Goal: Check status: Check status

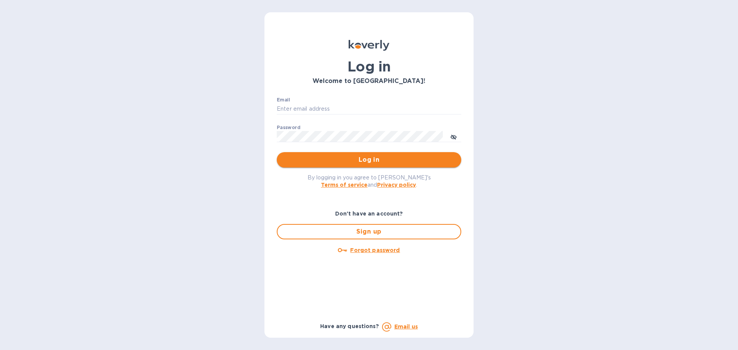
type input "[EMAIL_ADDRESS][DOMAIN_NAME]"
click at [301, 158] on span "Log in" at bounding box center [369, 159] width 172 height 9
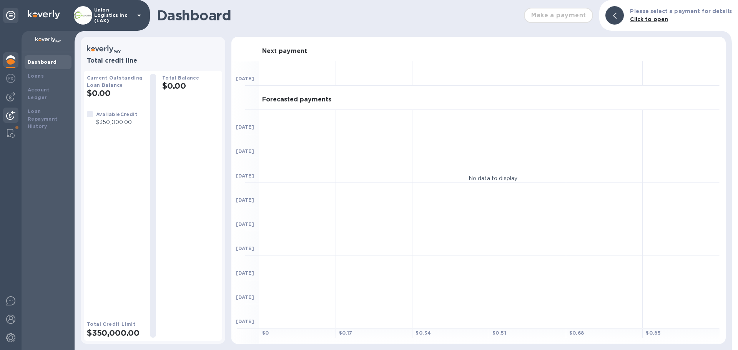
click at [11, 115] on img at bounding box center [10, 115] width 9 height 9
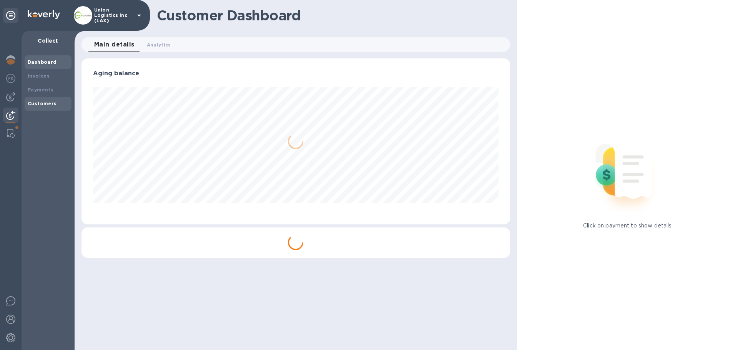
scroll to position [166, 428]
click at [51, 86] on div "Payments" at bounding box center [48, 90] width 41 height 8
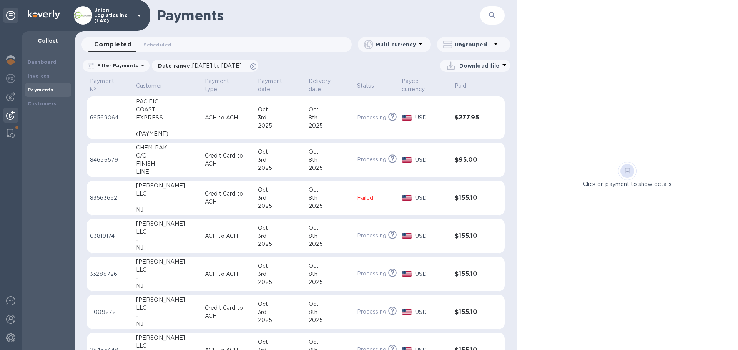
click at [167, 113] on div "COAST" at bounding box center [167, 110] width 63 height 8
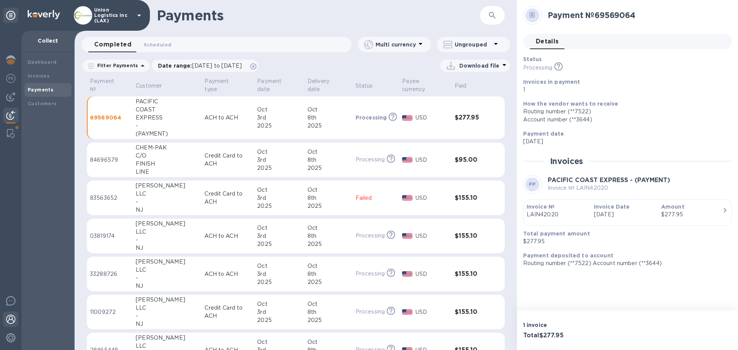
click at [13, 319] on img at bounding box center [10, 319] width 9 height 9
